Goal: Task Accomplishment & Management: Manage account settings

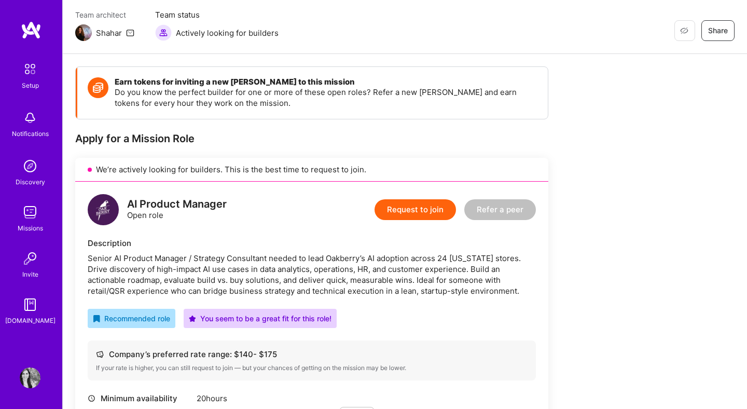
scroll to position [149, 0]
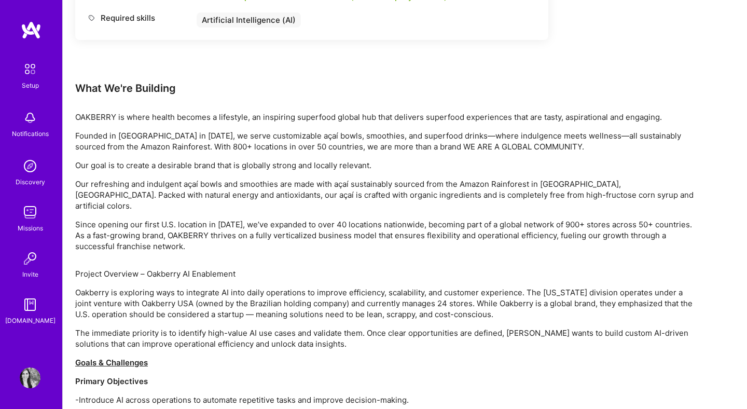
scroll to position [0, 0]
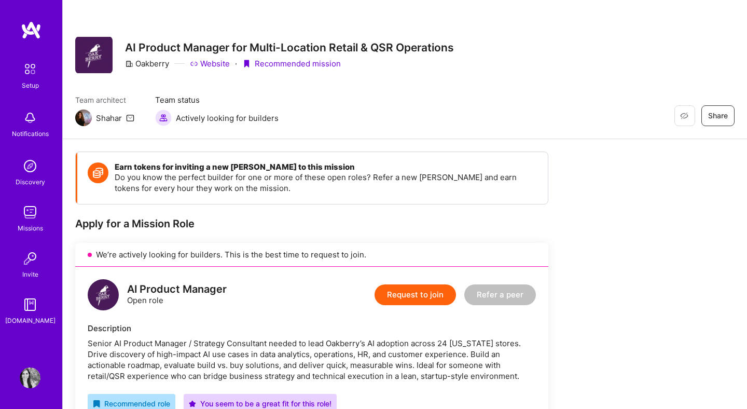
click at [34, 213] on img at bounding box center [30, 212] width 21 height 21
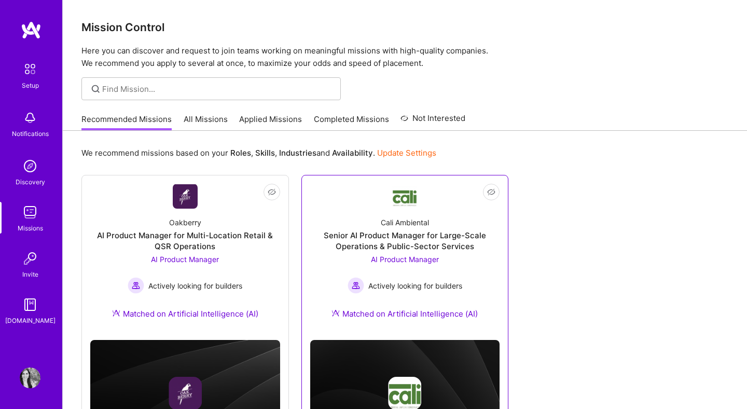
click at [379, 257] on span "AI Product Manager" at bounding box center [405, 259] width 68 height 9
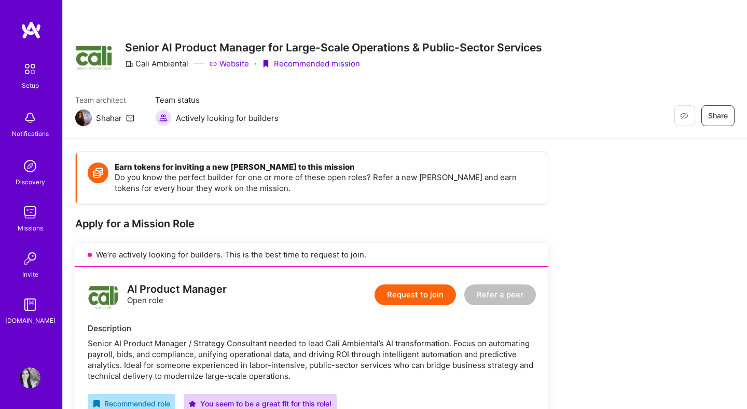
click at [230, 65] on link "Website" at bounding box center [229, 63] width 40 height 11
click at [34, 223] on div "Missions" at bounding box center [30, 228] width 25 height 11
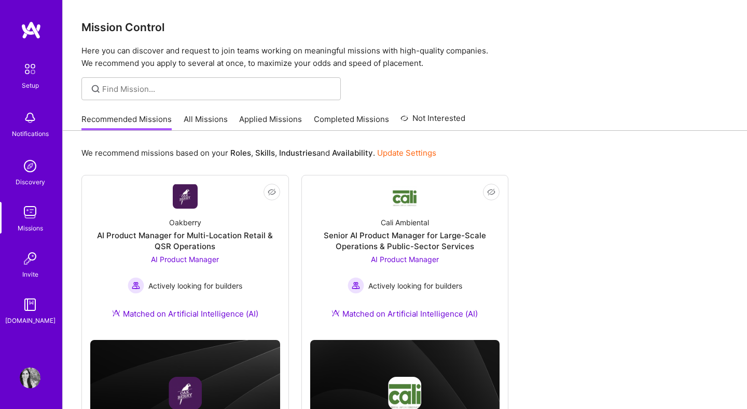
click at [209, 124] on link "All Missions" at bounding box center [206, 122] width 44 height 17
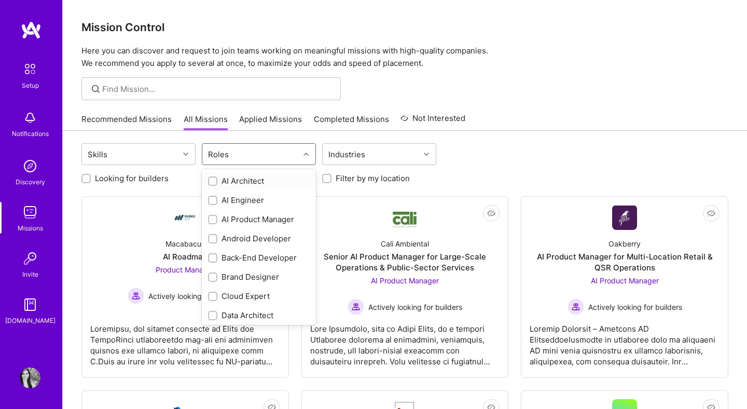
click at [221, 154] on div "Roles" at bounding box center [218, 154] width 26 height 15
click at [213, 218] on input "checkbox" at bounding box center [213, 219] width 7 height 7
checkbox input "true"
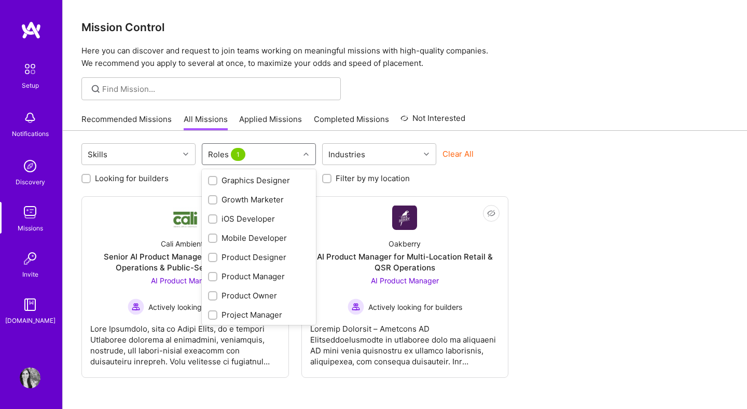
scroll to position [270, 0]
click at [215, 274] on input "checkbox" at bounding box center [213, 276] width 7 height 7
checkbox input "true"
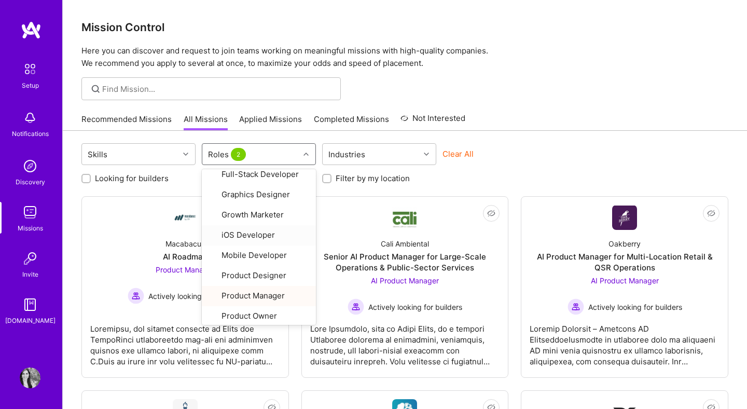
click at [570, 88] on div at bounding box center [405, 88] width 684 height 23
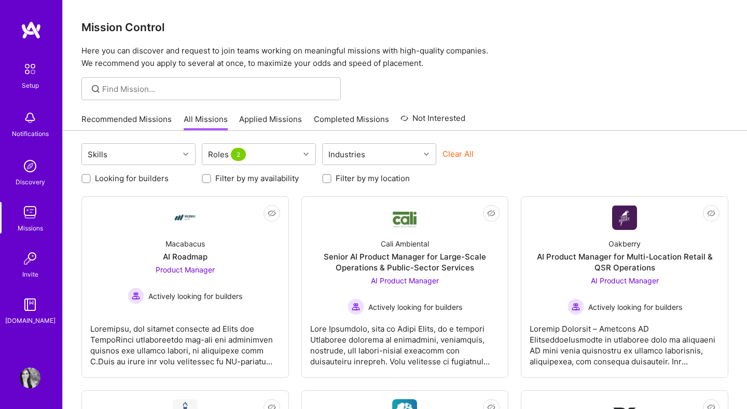
click at [242, 181] on label "Filter by my availability" at bounding box center [257, 178] width 84 height 11
click at [211, 181] on input "Filter by my availability" at bounding box center [207, 178] width 7 height 7
click at [242, 181] on label "Filter by my availability" at bounding box center [257, 178] width 84 height 11
click at [212, 181] on input "Filter by my availability" at bounding box center [207, 178] width 9 height 9
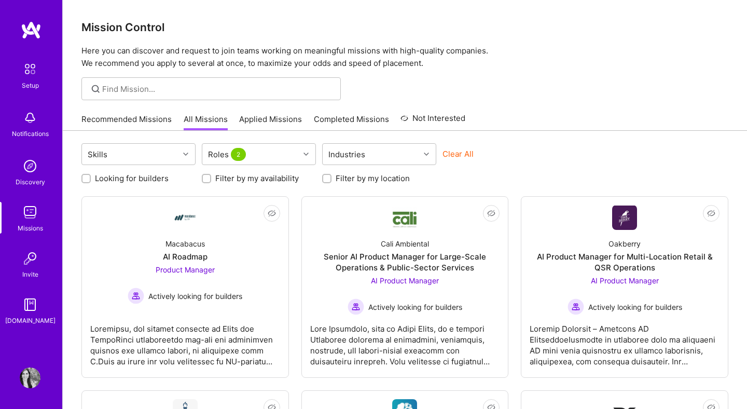
scroll to position [1, 0]
click at [208, 182] on div at bounding box center [206, 178] width 9 height 9
click at [210, 176] on input "Filter by my availability" at bounding box center [207, 178] width 7 height 7
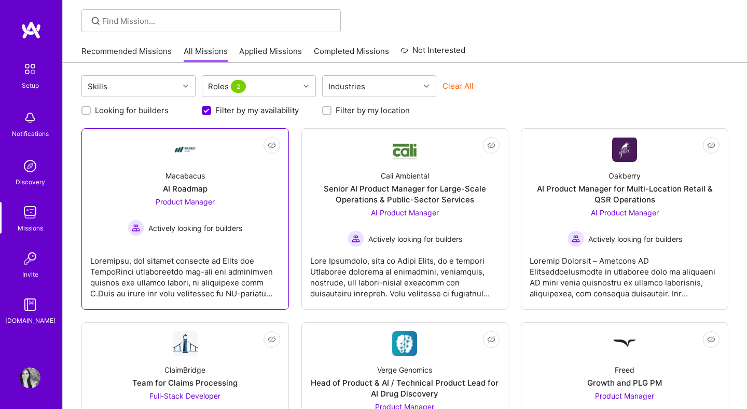
scroll to position [0, 0]
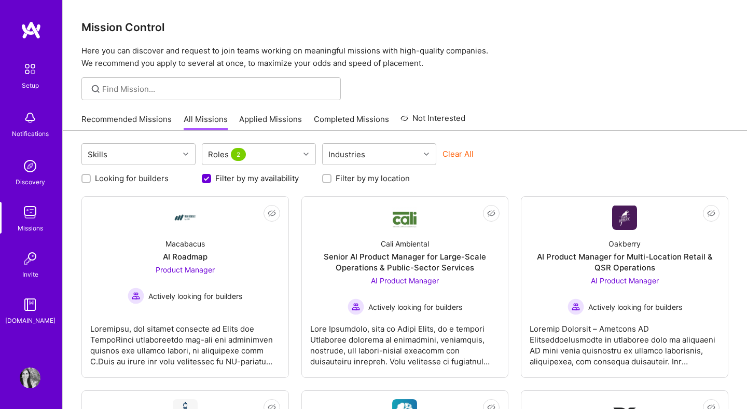
click at [205, 180] on input "Filter by my availability" at bounding box center [207, 178] width 9 height 9
checkbox input "false"
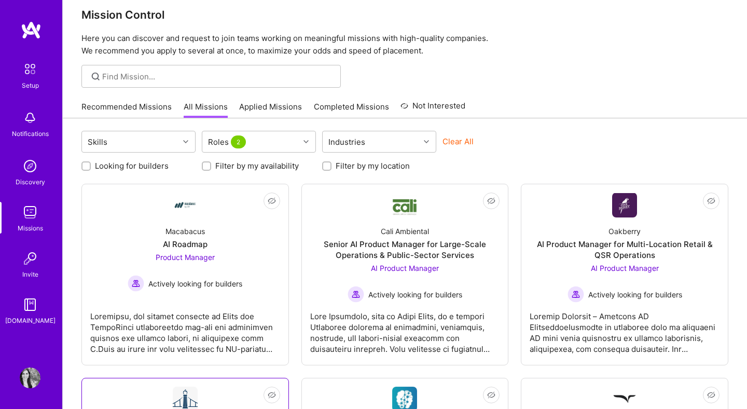
scroll to position [14, 0]
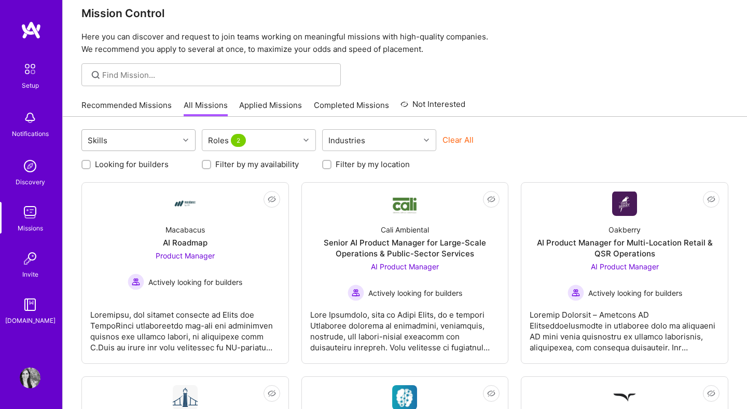
click at [156, 143] on div "Skills" at bounding box center [130, 140] width 97 height 21
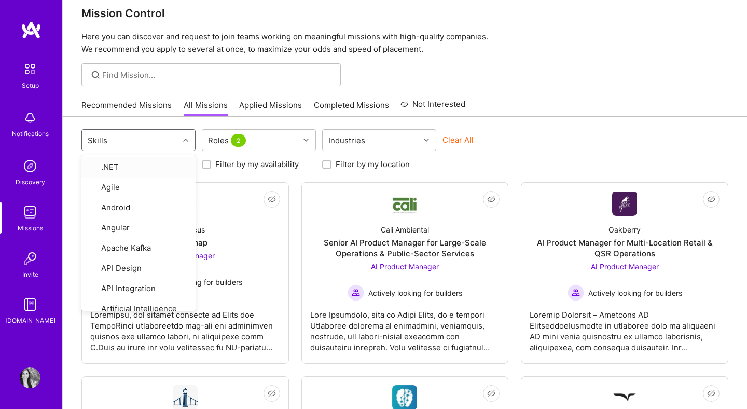
click at [156, 143] on div "Skills" at bounding box center [130, 140] width 97 height 21
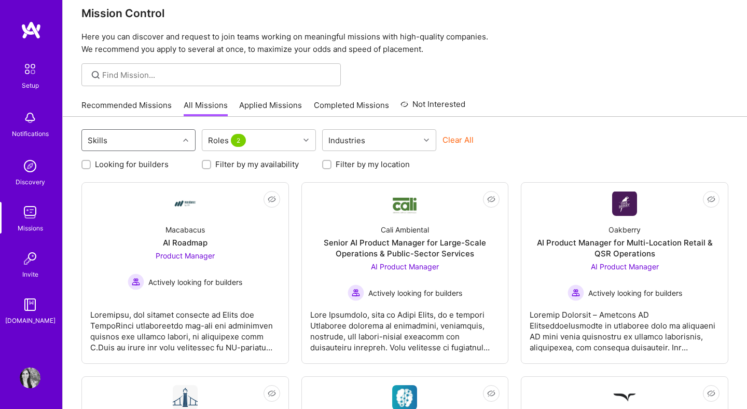
click at [85, 165] on input "Looking for builders" at bounding box center [87, 164] width 7 height 7
checkbox input "true"
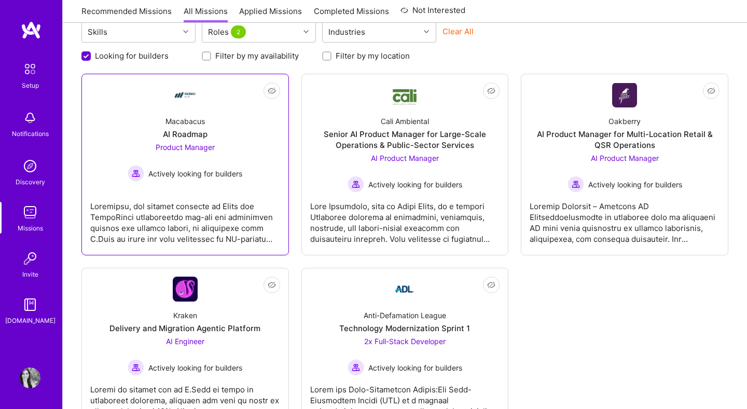
scroll to position [177, 0]
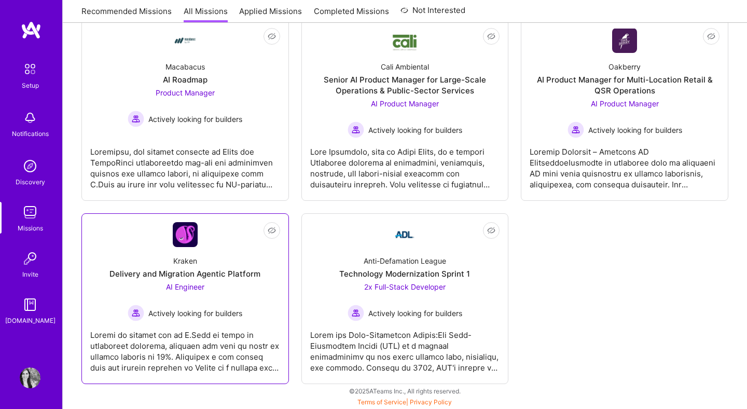
click at [243, 251] on div "Kraken Delivery and Migration Agentic Platform AI Engineer Actively looking for…" at bounding box center [185, 284] width 190 height 74
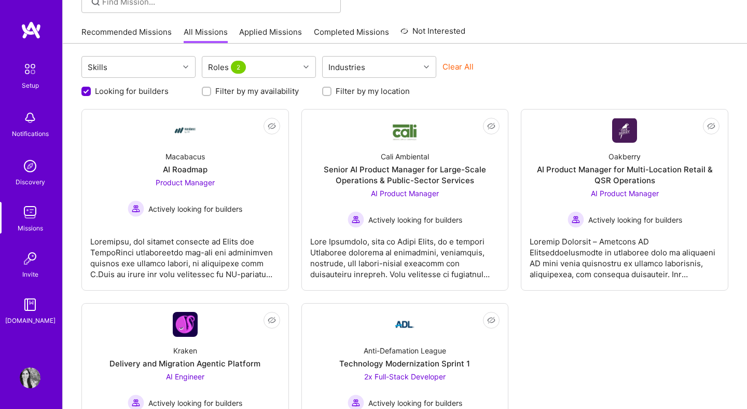
scroll to position [86, 0]
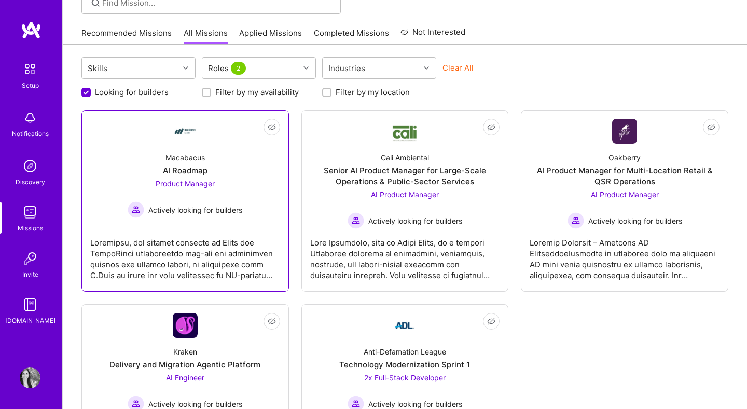
click at [224, 187] on div "Product Manager Actively looking for builders" at bounding box center [185, 198] width 115 height 40
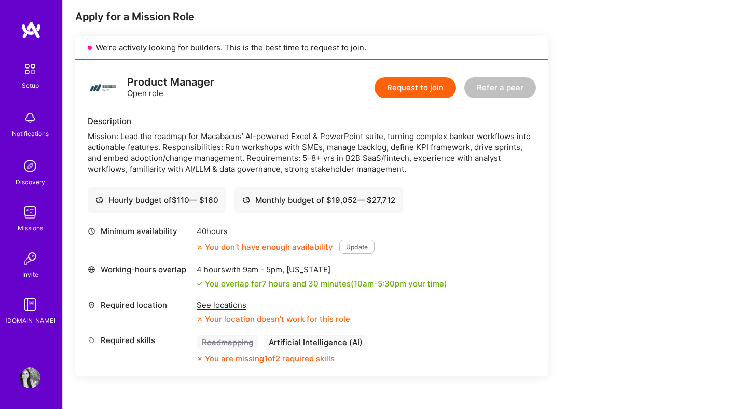
scroll to position [209, 0]
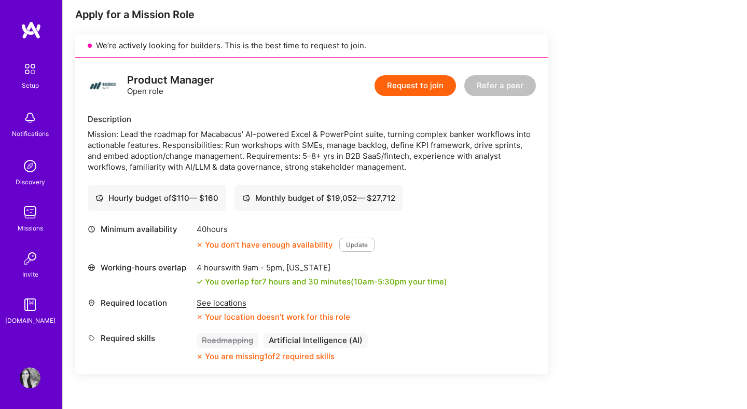
click at [227, 305] on div "See locations" at bounding box center [274, 302] width 154 height 11
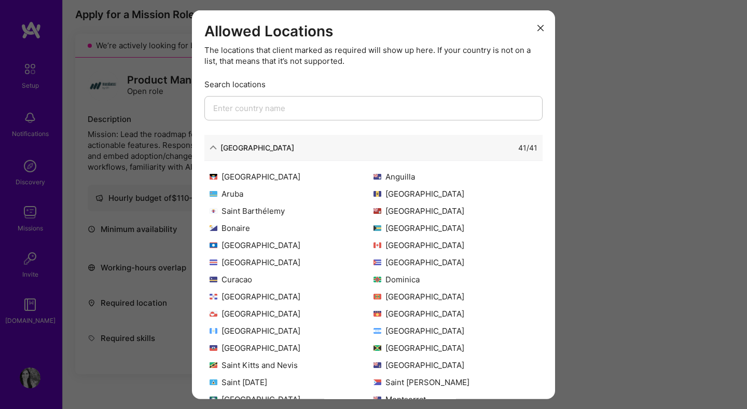
click at [240, 151] on div "[GEOGRAPHIC_DATA]" at bounding box center [258, 147] width 74 height 11
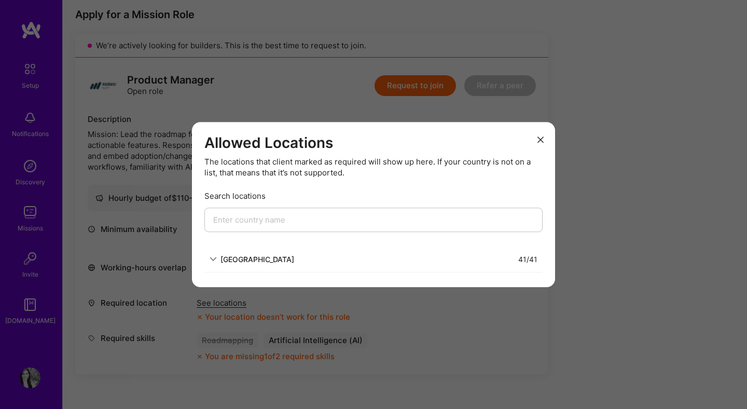
click at [256, 260] on div "[GEOGRAPHIC_DATA]" at bounding box center [258, 259] width 74 height 11
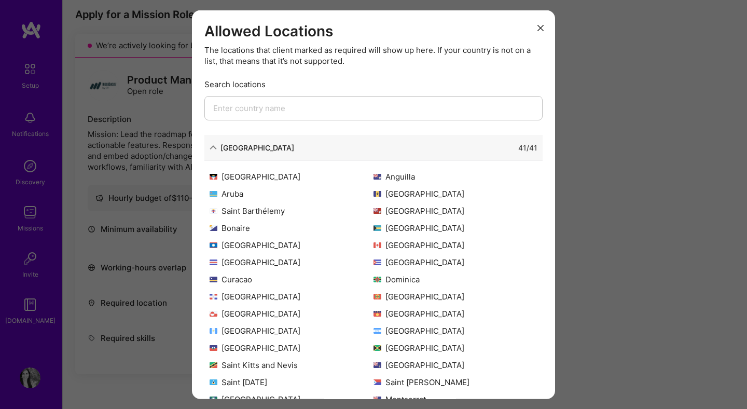
scroll to position [100, 0]
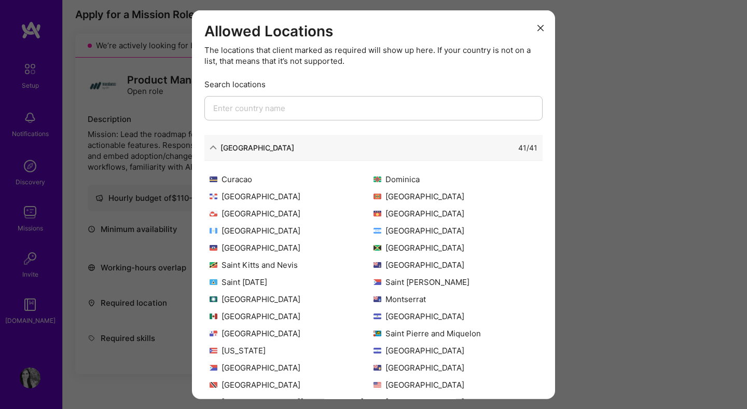
click at [542, 30] on icon "modal" at bounding box center [541, 27] width 6 height 6
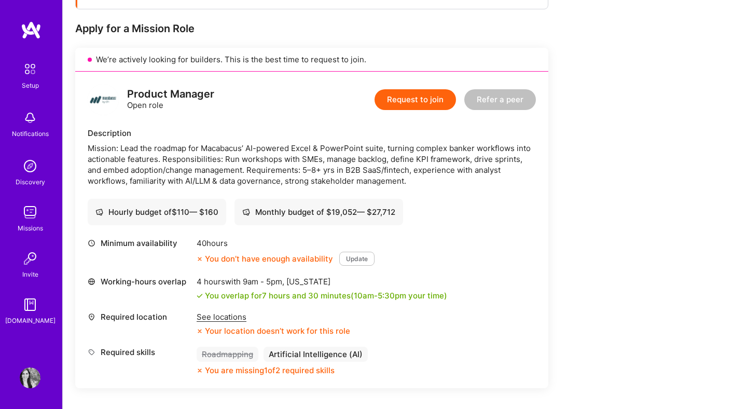
scroll to position [0, 0]
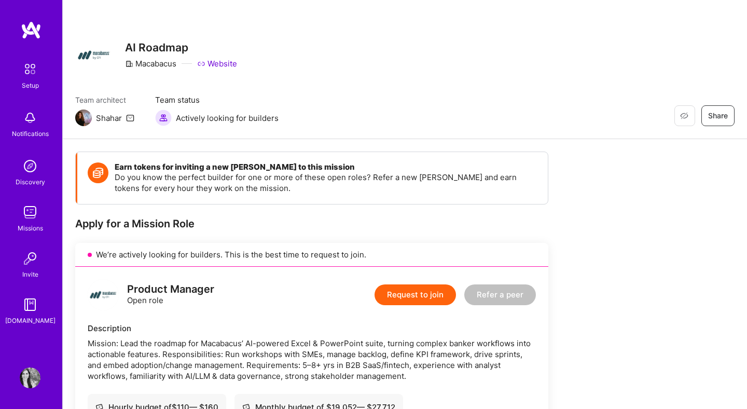
click at [28, 216] on img at bounding box center [30, 212] width 21 height 21
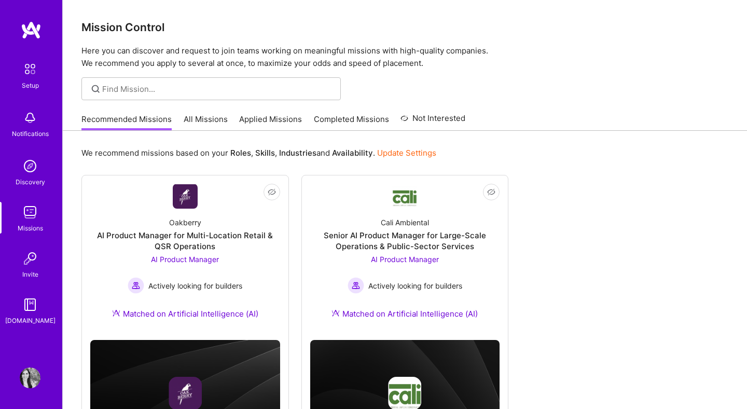
click at [210, 123] on link "All Missions" at bounding box center [206, 122] width 44 height 17
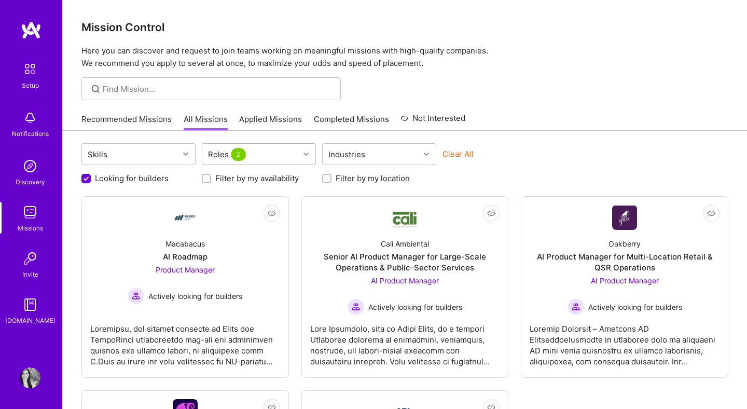
click at [268, 159] on div "Roles 2" at bounding box center [250, 154] width 97 height 21
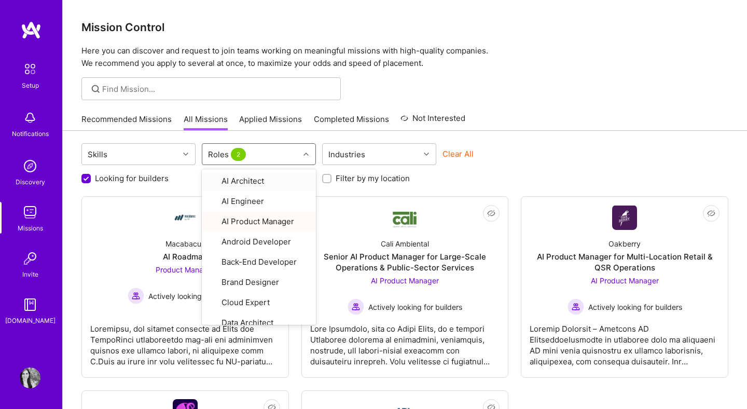
click at [268, 159] on div "Roles 2" at bounding box center [250, 154] width 97 height 21
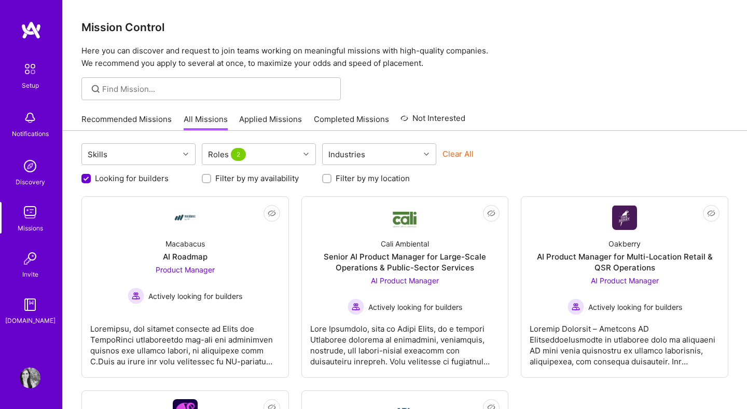
click at [145, 180] on label "Looking for builders" at bounding box center [132, 178] width 74 height 11
click at [92, 180] on input "Looking for builders" at bounding box center [87, 178] width 9 height 9
checkbox input "false"
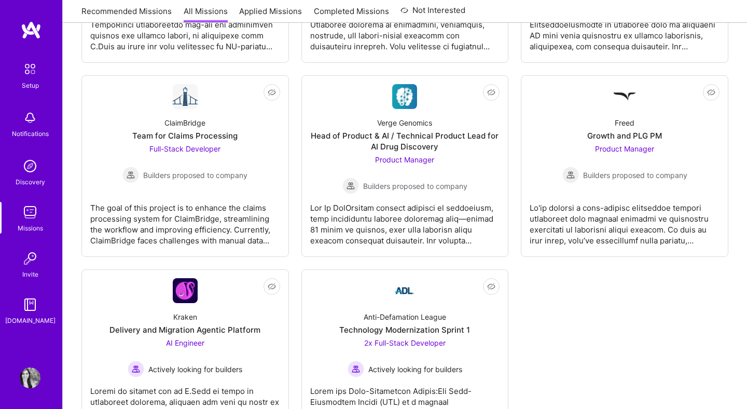
scroll to position [316, 0]
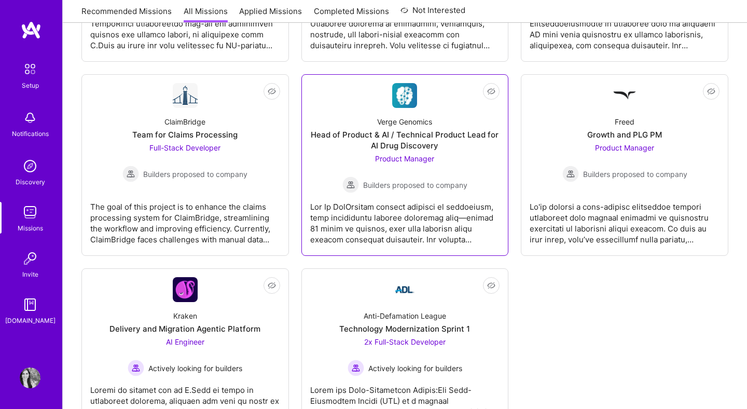
click at [416, 127] on div "Verge Genomics" at bounding box center [404, 121] width 55 height 11
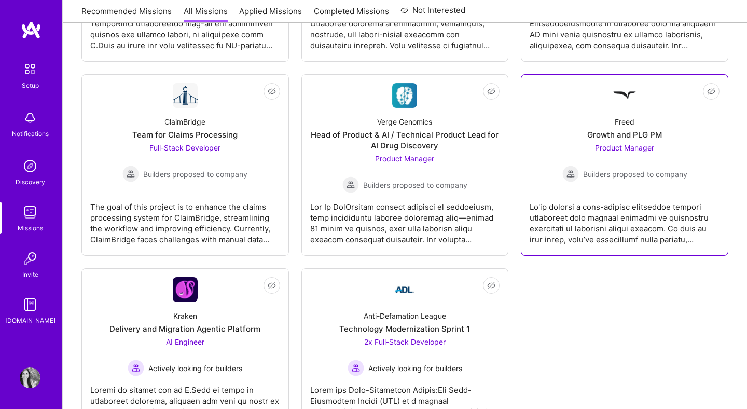
click at [609, 137] on div "Growth and PLG PM" at bounding box center [624, 134] width 75 height 11
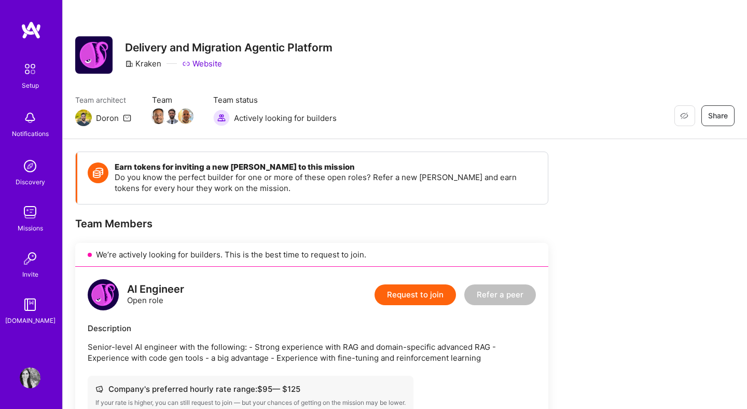
click at [740, 117] on div "Restore Not Interested Share Delivery and Migration Agentic Platform Kraken Web…" at bounding box center [405, 69] width 684 height 139
click at [720, 117] on span "Share" at bounding box center [718, 116] width 20 height 10
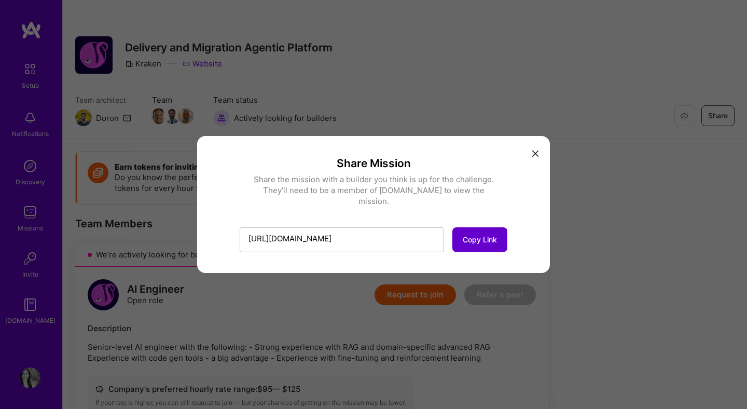
click at [478, 235] on span "Copy Link" at bounding box center [480, 240] width 34 height 10
click at [538, 157] on icon "modal" at bounding box center [535, 153] width 6 height 6
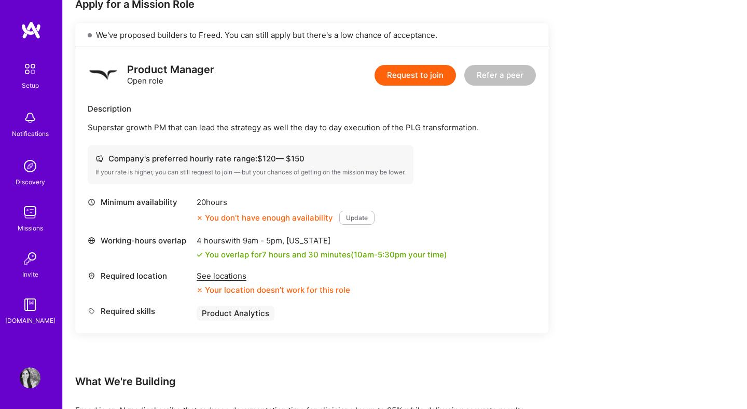
scroll to position [243, 0]
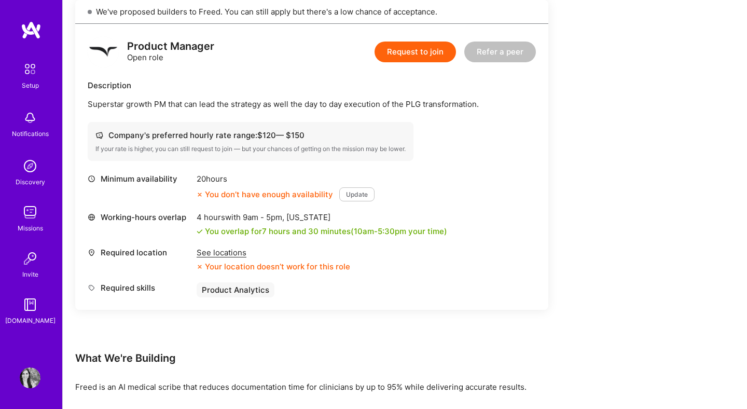
click at [228, 254] on div "See locations" at bounding box center [274, 252] width 154 height 11
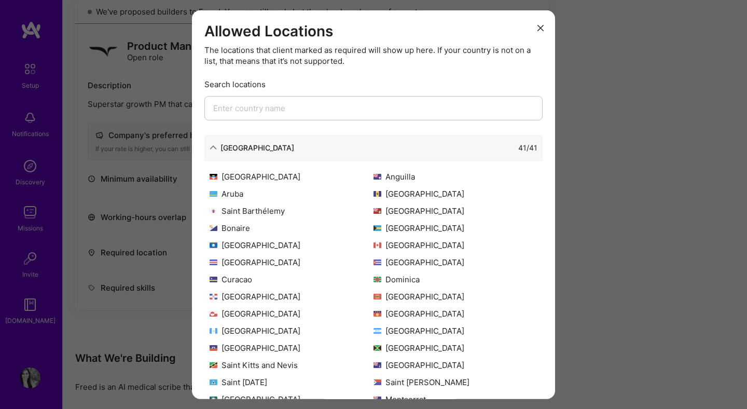
click at [542, 26] on icon "modal" at bounding box center [541, 27] width 6 height 6
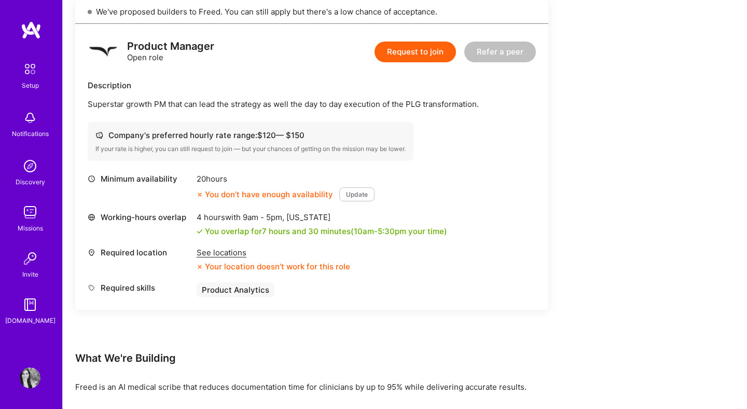
click at [356, 196] on button "Update" at bounding box center [356, 194] width 35 height 14
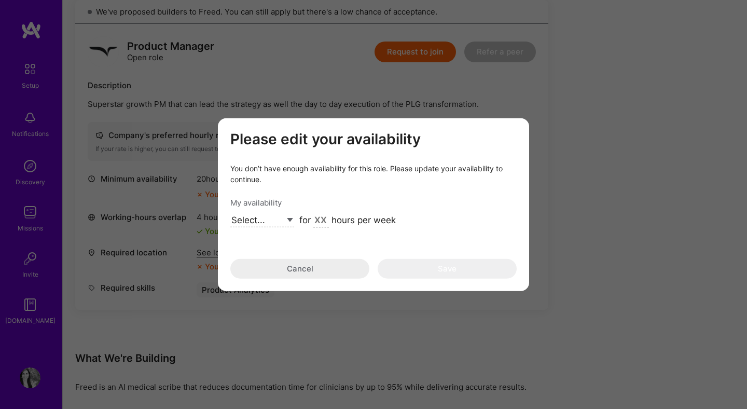
click at [292, 223] on select "Select... Right Now Future Date Not Available" at bounding box center [262, 220] width 64 height 14
select select "Right Now"
click at [230, 213] on select "Select... Right Now Future Date Not Available" at bounding box center [262, 220] width 64 height 14
click at [324, 218] on input "modal" at bounding box center [321, 220] width 16 height 13
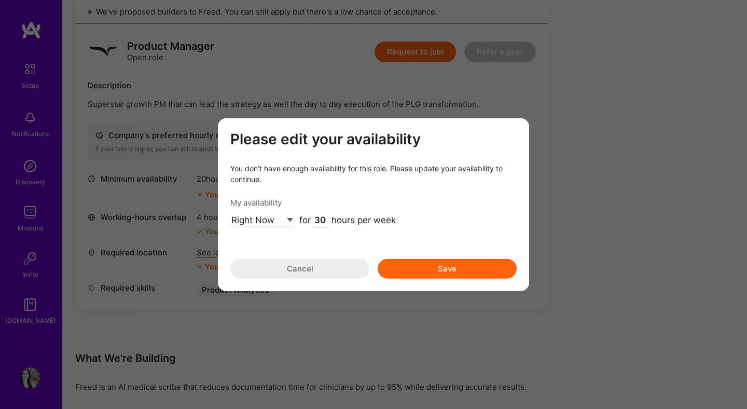
type input "30"
click at [437, 260] on button "Save" at bounding box center [447, 268] width 139 height 20
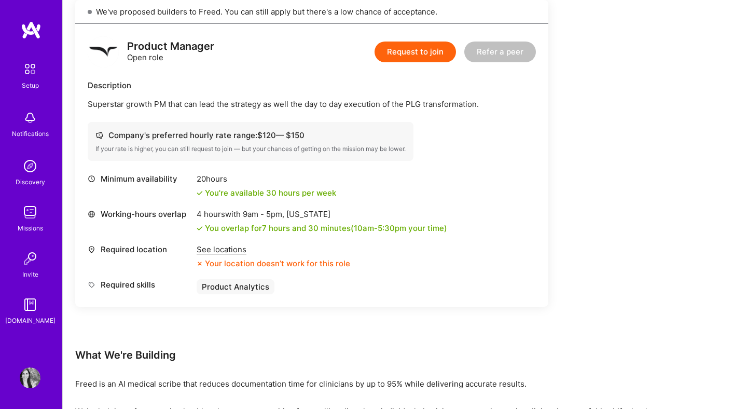
click at [35, 381] on img at bounding box center [30, 377] width 21 height 21
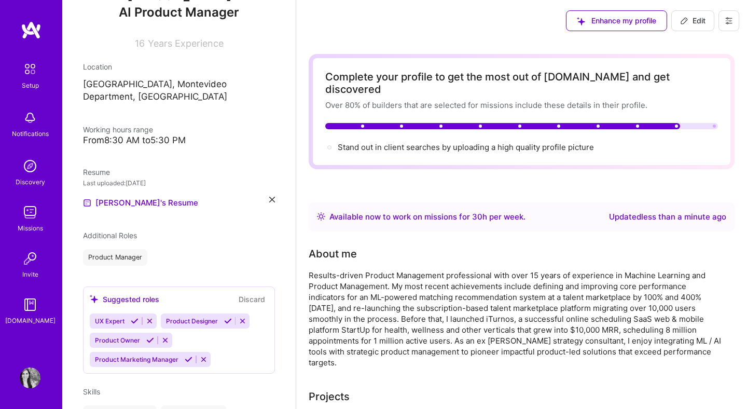
click at [478, 212] on span "30" at bounding box center [477, 217] width 10 height 10
click at [322, 212] on img at bounding box center [321, 216] width 8 height 8
click at [421, 211] on div "Available now to work on missions for 30 h per week ." at bounding box center [427, 217] width 196 height 12
click at [686, 211] on div "Updated less than a minute ago" at bounding box center [667, 217] width 117 height 12
click at [709, 211] on div "Updated less than a minute ago" at bounding box center [667, 217] width 117 height 12
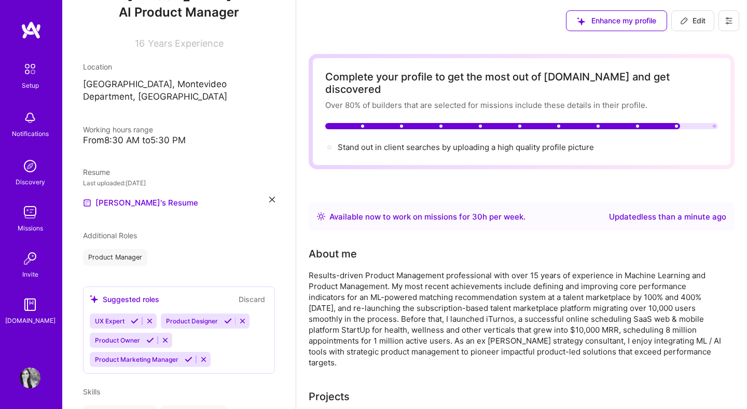
click at [690, 25] on span "Edit" at bounding box center [692, 21] width 25 height 10
select select "US"
select select "Right Now"
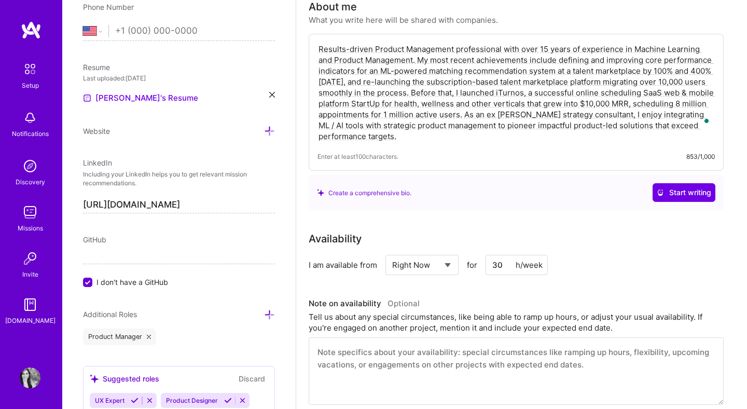
scroll to position [204, 0]
drag, startPoint x: 502, startPoint y: 254, endPoint x: 514, endPoint y: 238, distance: 19.7
click at [502, 254] on input "30" at bounding box center [517, 264] width 62 height 20
type input "3"
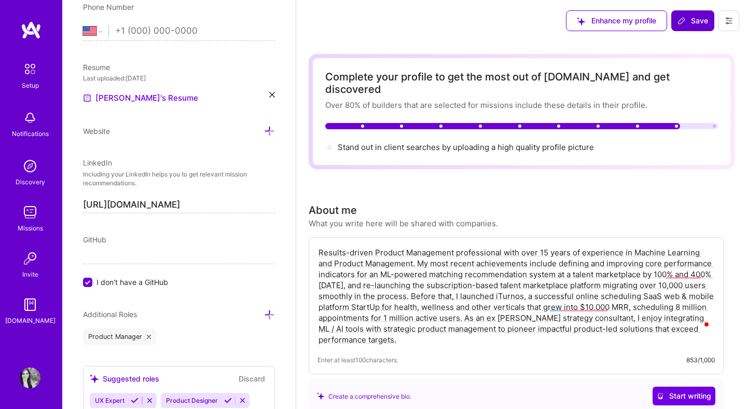
type input "21"
click at [683, 25] on span "Save" at bounding box center [693, 21] width 31 height 10
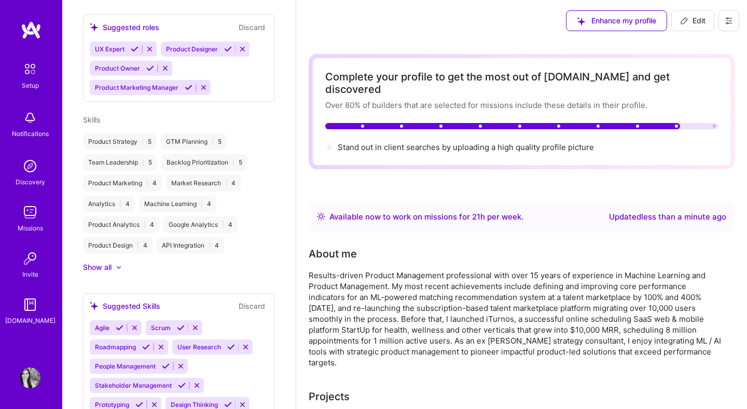
scroll to position [236, 0]
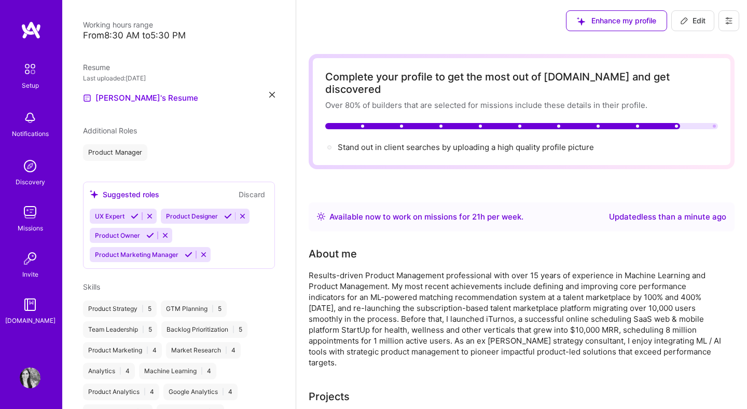
click at [695, 22] on span "Edit" at bounding box center [692, 21] width 25 height 10
select select "US"
select select "Right Now"
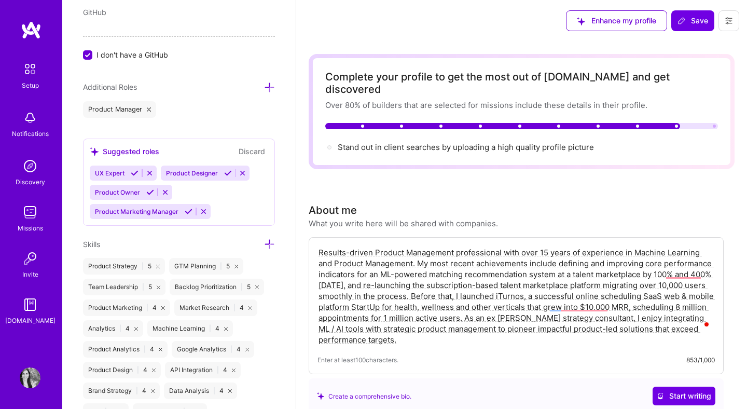
scroll to position [516, 0]
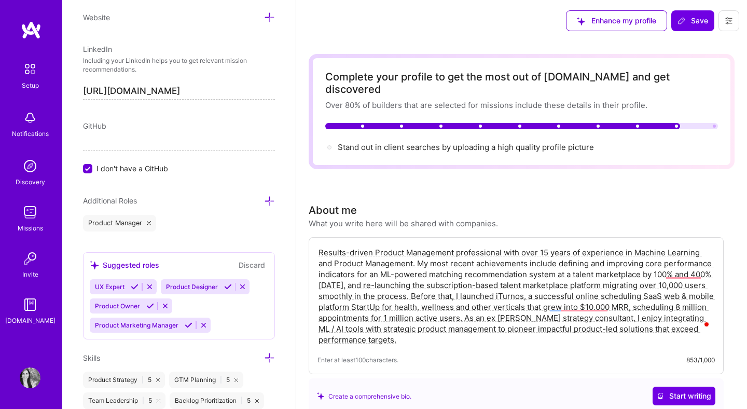
click at [268, 203] on icon at bounding box center [269, 201] width 11 height 11
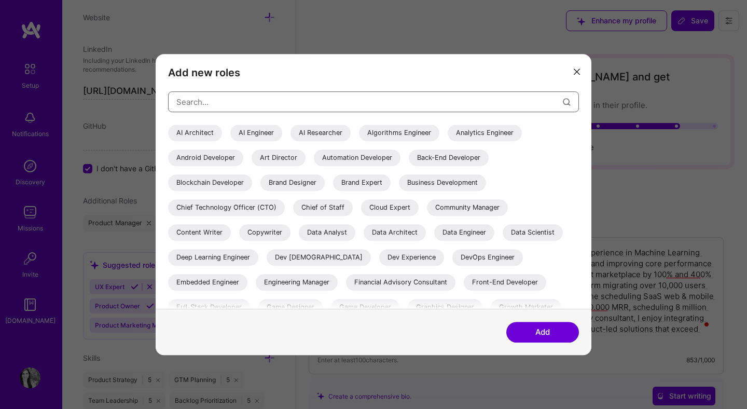
click at [279, 101] on input "modal" at bounding box center [369, 102] width 387 height 26
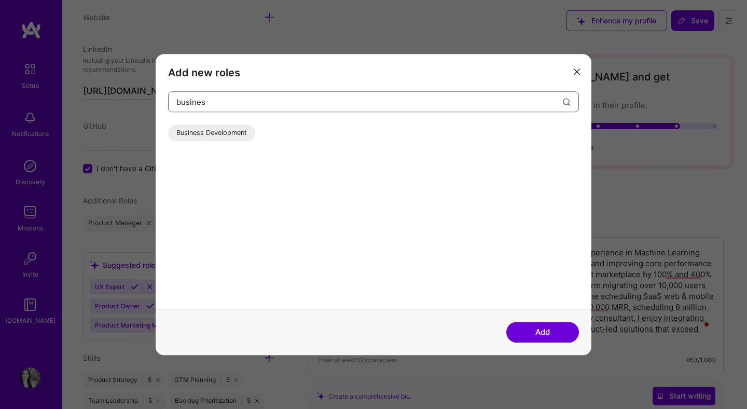
type input "busines"
click at [200, 137] on div "Business Development" at bounding box center [211, 133] width 87 height 17
click at [542, 332] on button "Add" at bounding box center [542, 332] width 73 height 21
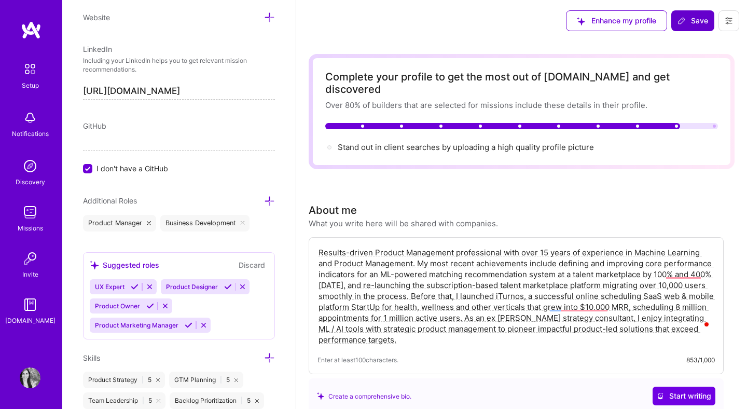
click at [696, 25] on span "Save" at bounding box center [693, 21] width 31 height 10
